Goal: Check status: Check status

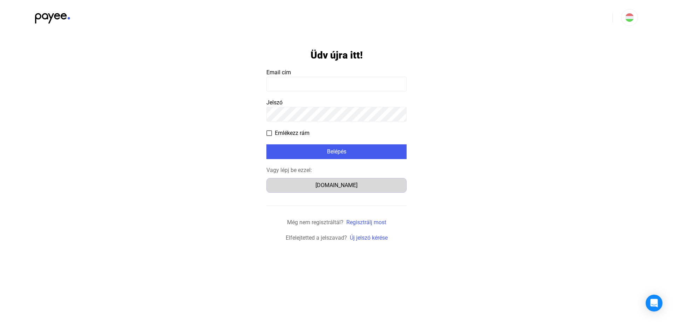
click at [338, 187] on div "Számlázz.hu" at bounding box center [336, 185] width 135 height 8
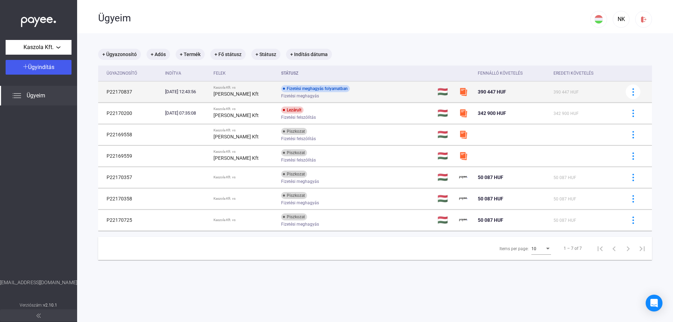
click at [330, 88] on div "Fizetési meghagyás folyamatban" at bounding box center [315, 88] width 69 height 7
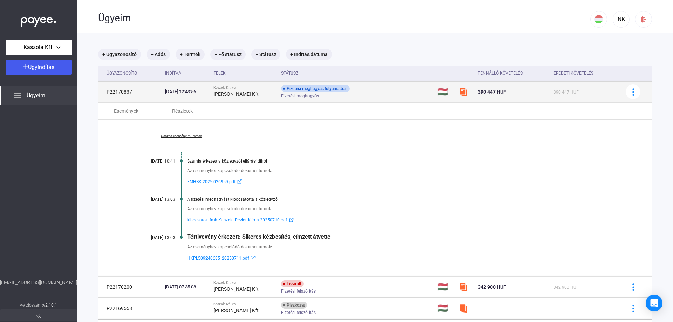
click at [333, 91] on div "Fizetési meghagyás folyamatban" at bounding box center [315, 88] width 69 height 7
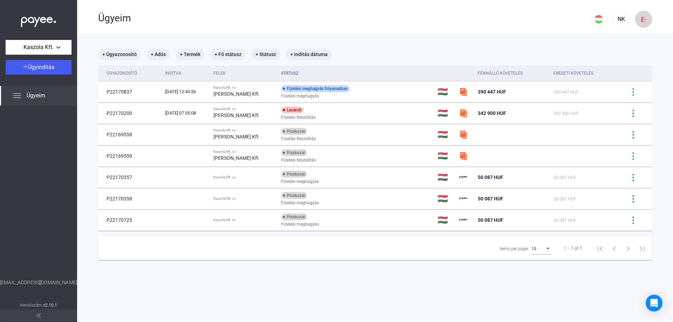
click at [640, 20] on img at bounding box center [643, 19] width 7 height 7
